Goal: Information Seeking & Learning: Learn about a topic

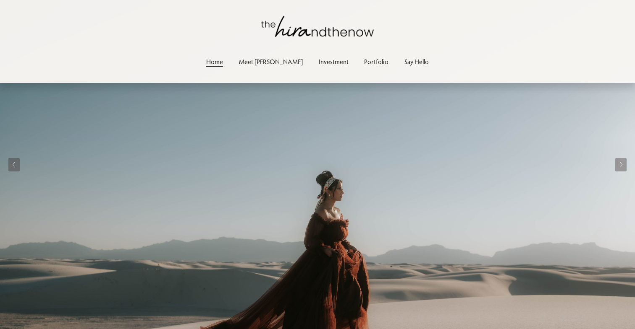
click at [323, 63] on link "Investment" at bounding box center [334, 61] width 30 height 11
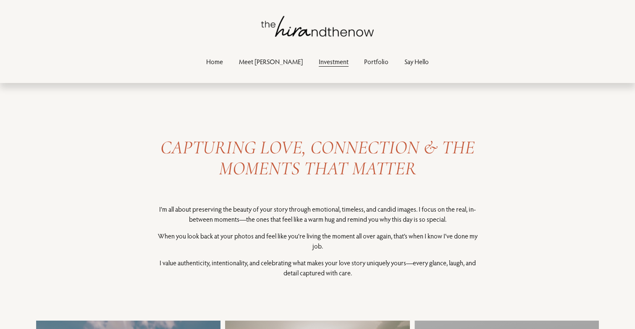
click at [364, 64] on link "Portfolio" at bounding box center [376, 61] width 24 height 11
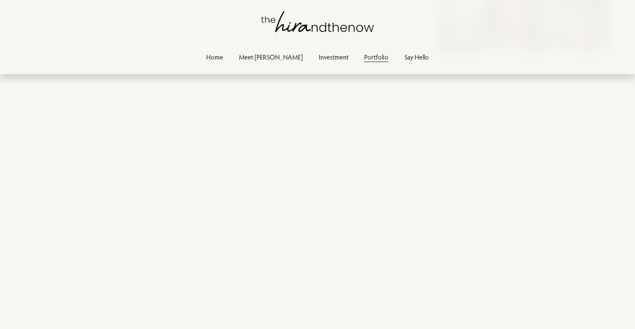
scroll to position [1827, 0]
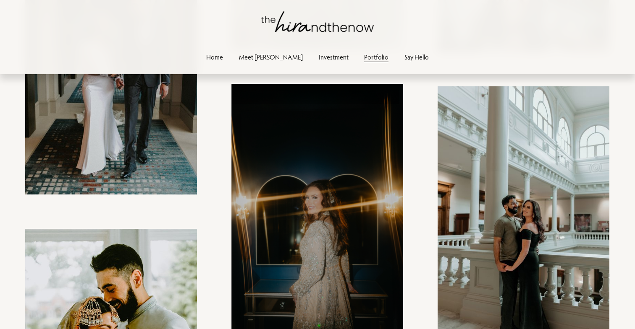
click at [321, 59] on link "Investment" at bounding box center [334, 57] width 30 height 11
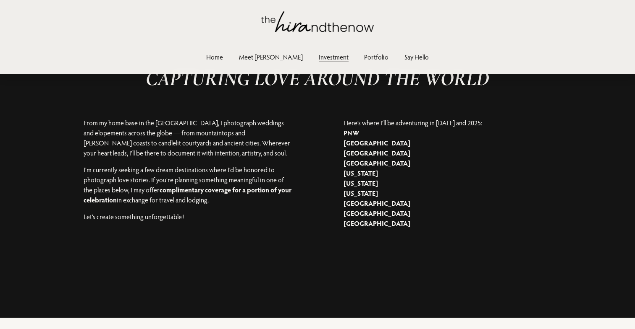
scroll to position [1669, 0]
